Goal: Task Accomplishment & Management: Use online tool/utility

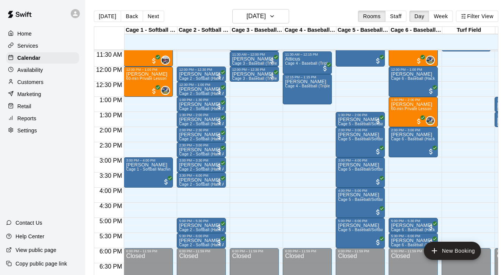
scroll to position [343, 0]
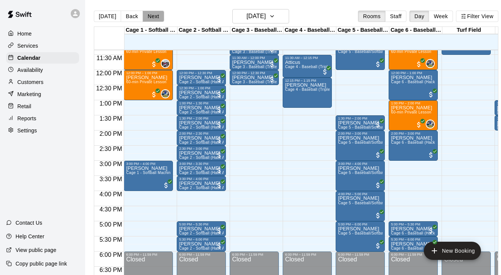
click at [150, 19] on button "Next" at bounding box center [153, 16] width 21 height 11
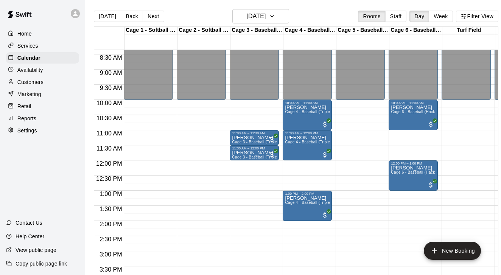
scroll to position [252, 0]
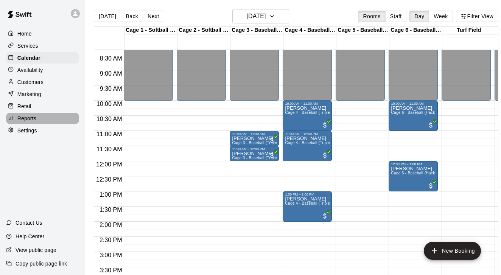
click at [29, 115] on p "Reports" at bounding box center [26, 119] width 19 height 8
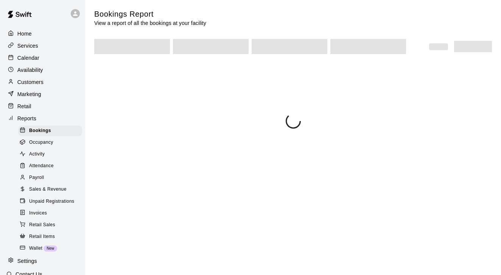
click at [54, 186] on span "Sales & Revenue" at bounding box center [47, 190] width 37 height 8
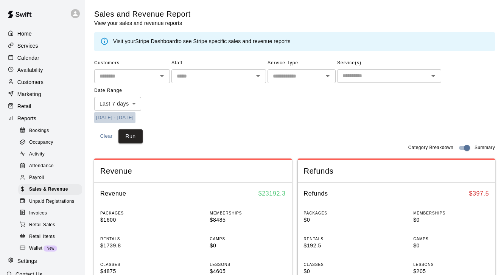
click at [130, 113] on button "[DATE] - [DATE]" at bounding box center [114, 118] width 41 height 12
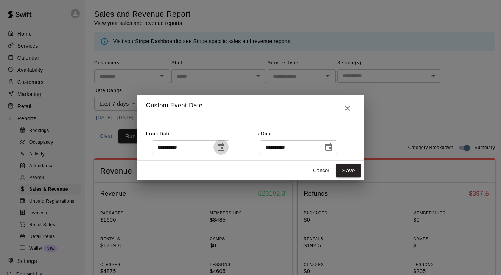
click at [224, 145] on icon "Choose date, selected date is Aug 9, 2025" at bounding box center [220, 147] width 7 height 8
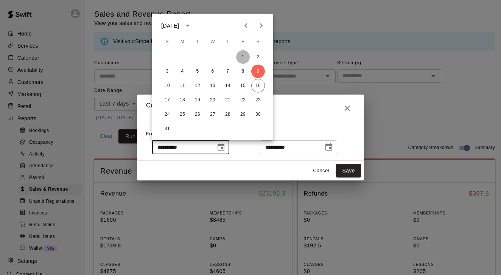
click at [242, 52] on button "1" at bounding box center [243, 57] width 14 height 14
type input "**********"
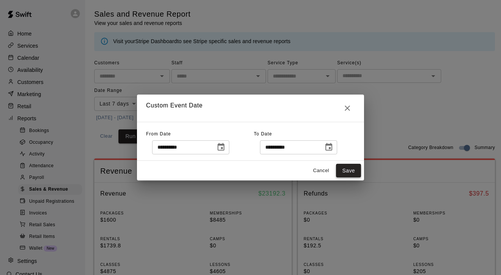
click at [357, 172] on button "Save" at bounding box center [348, 171] width 25 height 14
type input "******"
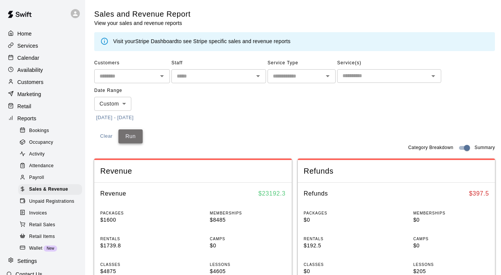
click at [139, 135] on button "Run" at bounding box center [130, 136] width 24 height 14
click at [298, 78] on input "text" at bounding box center [295, 75] width 51 height 9
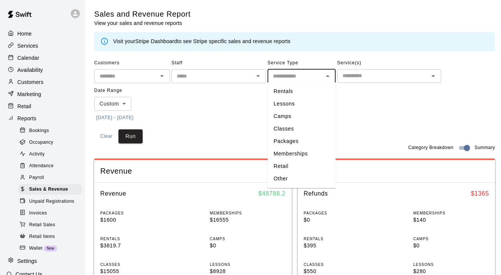
click at [284, 157] on li "Memberships" at bounding box center [301, 153] width 68 height 12
type input "**********"
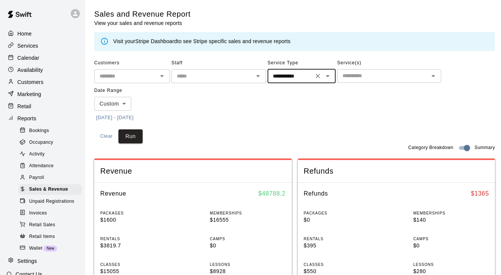
click at [374, 73] on input "text" at bounding box center [382, 75] width 87 height 9
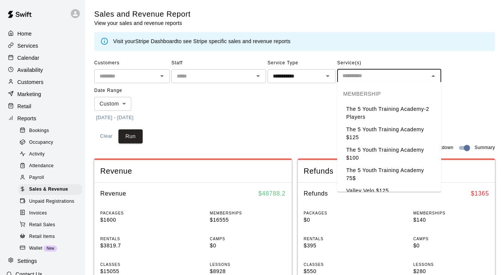
type input "*"
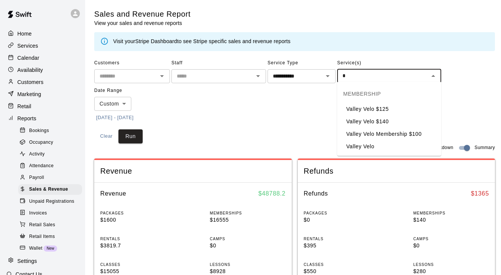
click at [380, 115] on li "Valley Velo $125" at bounding box center [389, 109] width 104 height 12
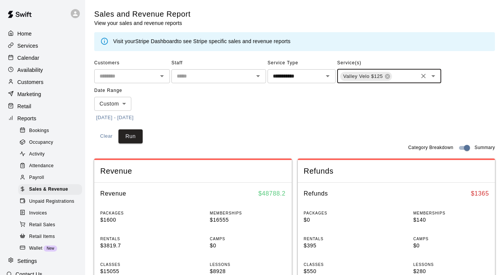
type input "*"
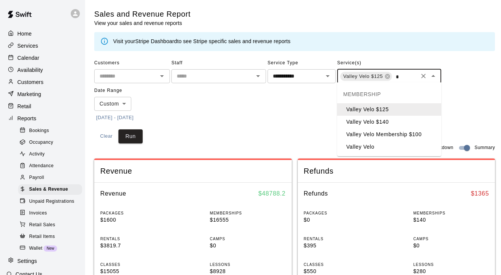
click at [377, 123] on li "Valley Velo $140" at bounding box center [389, 122] width 104 height 12
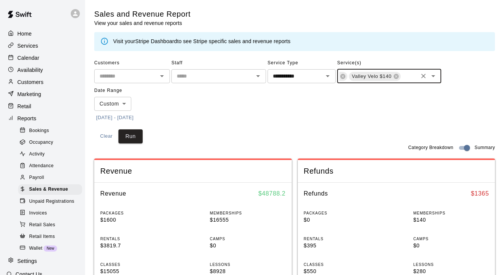
type input "*"
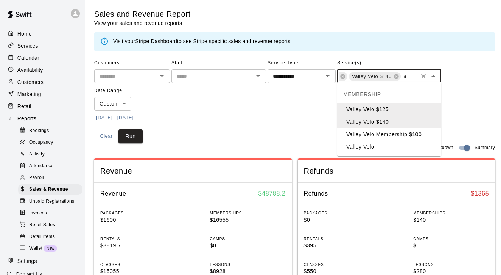
click at [378, 135] on li "Valley Velo Membership $100" at bounding box center [389, 134] width 104 height 12
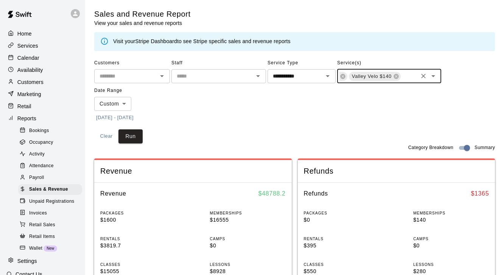
scroll to position [0, 106]
type input "*"
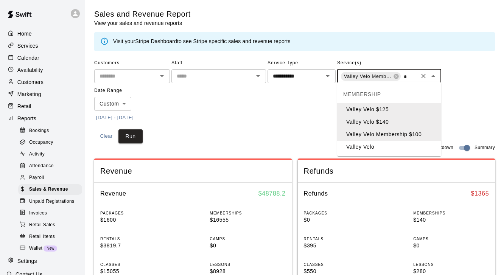
click at [375, 143] on li "Valley Velo" at bounding box center [389, 147] width 104 height 12
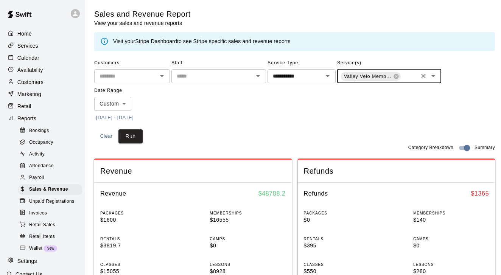
scroll to position [0, 146]
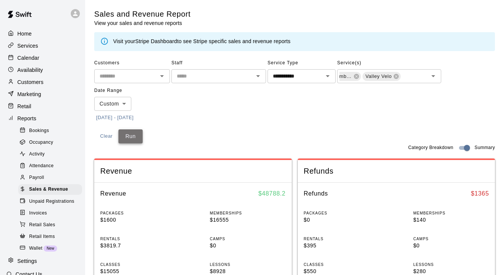
click at [124, 134] on button "Run" at bounding box center [130, 136] width 24 height 14
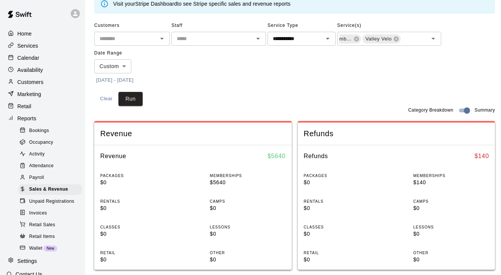
scroll to position [21, 0]
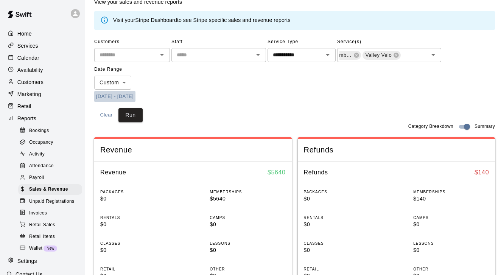
click at [127, 96] on button "[DATE] - [DATE]" at bounding box center [114, 97] width 41 height 12
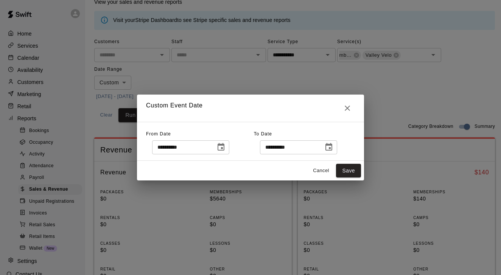
click at [225, 152] on button "Choose date, selected date is Aug 1, 2025" at bounding box center [220, 146] width 15 height 15
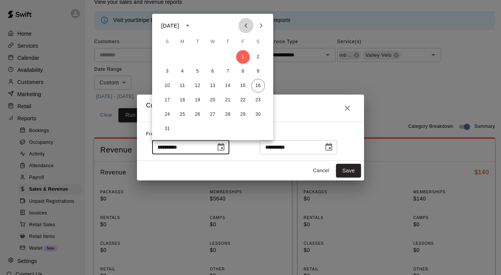
click at [242, 27] on icon "Previous month" at bounding box center [245, 25] width 9 height 9
click at [200, 57] on button "1" at bounding box center [198, 57] width 14 height 14
type input "**********"
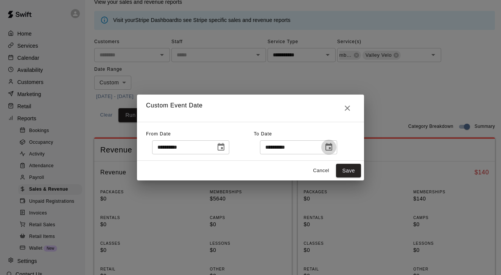
click at [331, 148] on icon "Choose date, selected date is Aug 16, 2025" at bounding box center [328, 147] width 9 height 9
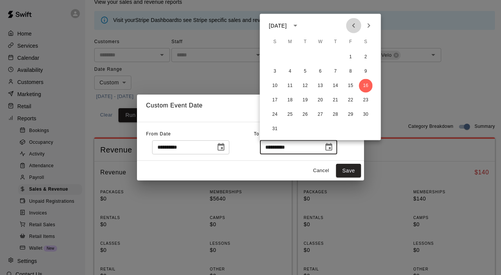
click at [352, 25] on icon "Previous month" at bounding box center [353, 25] width 9 height 9
click at [336, 111] on button "31" at bounding box center [336, 115] width 14 height 14
type input "**********"
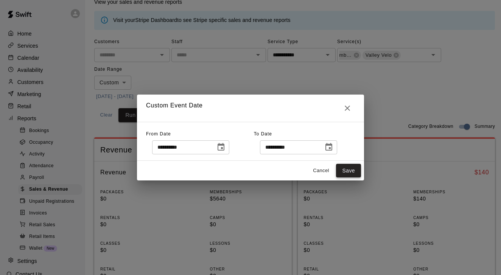
click at [346, 167] on button "Save" at bounding box center [348, 171] width 25 height 14
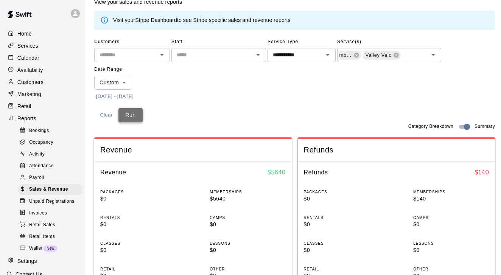
click at [138, 115] on button "Run" at bounding box center [130, 115] width 24 height 14
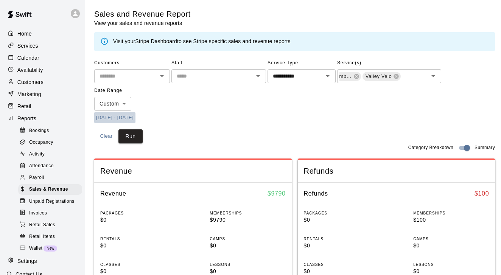
click at [130, 115] on button "[DATE] - [DATE]" at bounding box center [114, 118] width 41 height 12
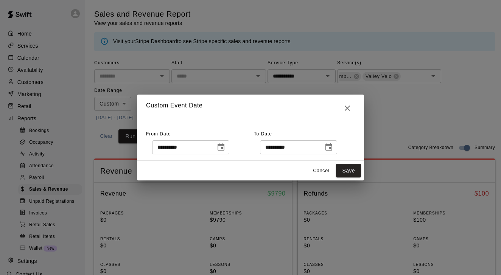
click at [331, 145] on icon "Choose date, selected date is Jul 31, 2025" at bounding box center [328, 147] width 7 height 8
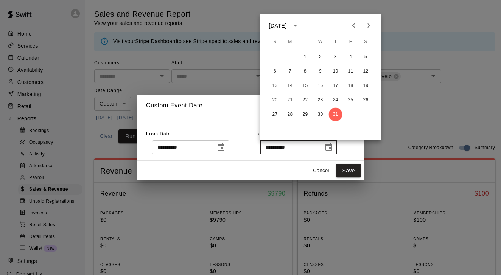
click at [353, 26] on icon "Previous month" at bounding box center [353, 25] width 3 height 5
click at [367, 26] on icon "Next month" at bounding box center [368, 25] width 9 height 9
click at [322, 86] on button "16" at bounding box center [320, 86] width 14 height 14
type input "**********"
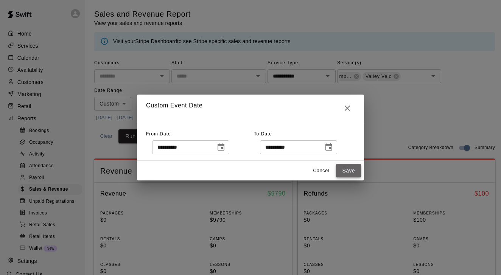
click at [338, 167] on button "Save" at bounding box center [348, 171] width 25 height 14
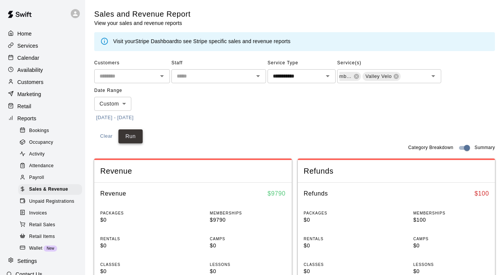
click at [134, 137] on button "Run" at bounding box center [130, 136] width 24 height 14
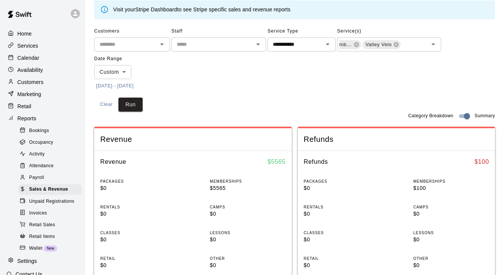
scroll to position [29, 0]
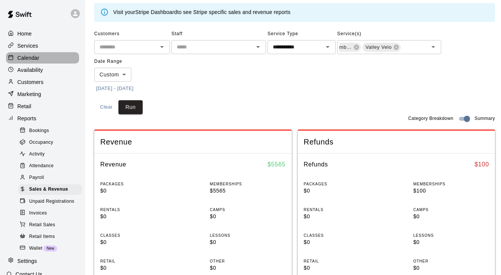
click at [19, 57] on p "Calendar" at bounding box center [28, 58] width 22 height 8
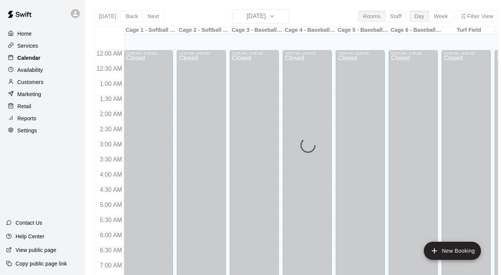
scroll to position [470, 0]
